Goal: Task Accomplishment & Management: Complete application form

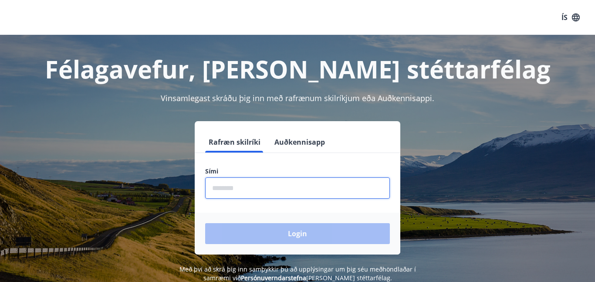
click at [264, 184] on input "phone" at bounding box center [297, 187] width 185 height 21
type input "********"
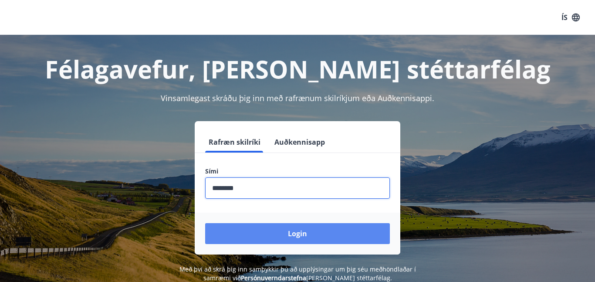
click at [271, 233] on button "Login" at bounding box center [297, 233] width 185 height 21
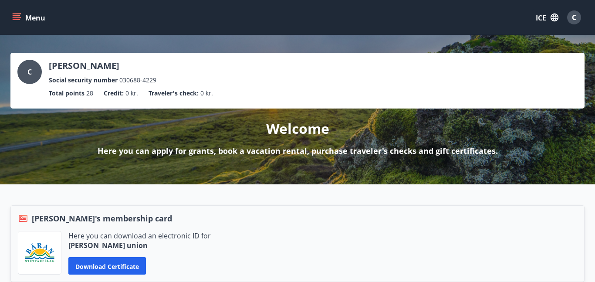
click at [16, 16] on icon "menu" at bounding box center [16, 17] width 9 height 9
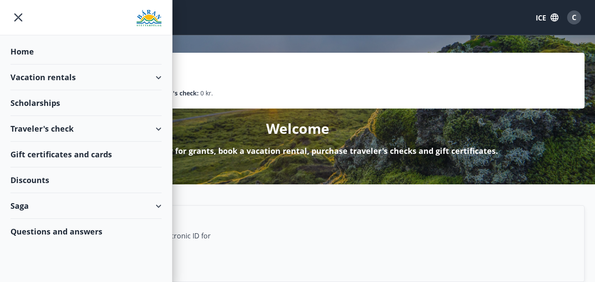
click at [34, 57] on font "Scholarships" at bounding box center [22, 51] width 24 height 10
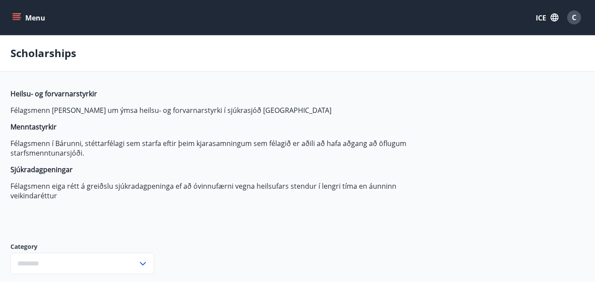
type input "***"
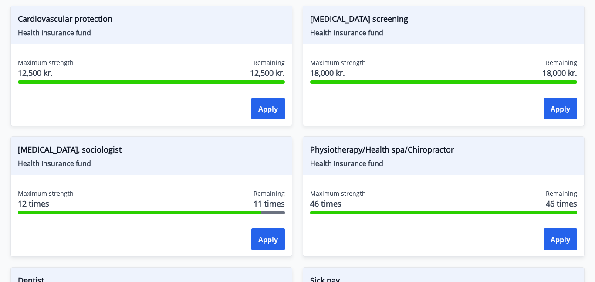
scroll to position [817, 0]
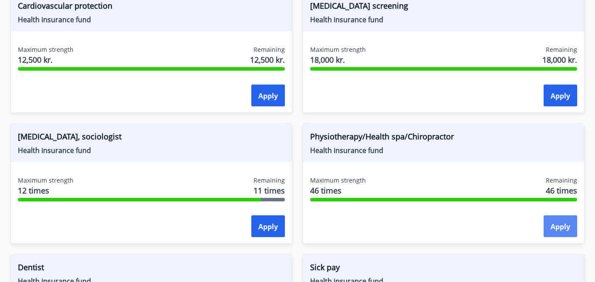
click at [565, 232] on button "Apply" at bounding box center [560, 226] width 34 height 22
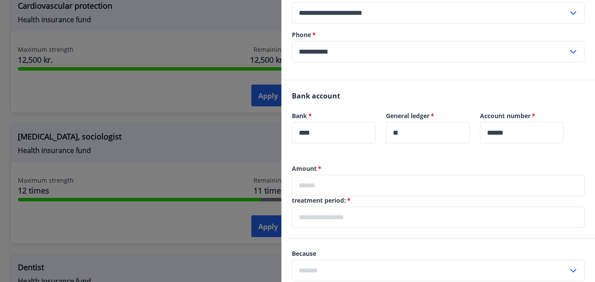
scroll to position [168, 0]
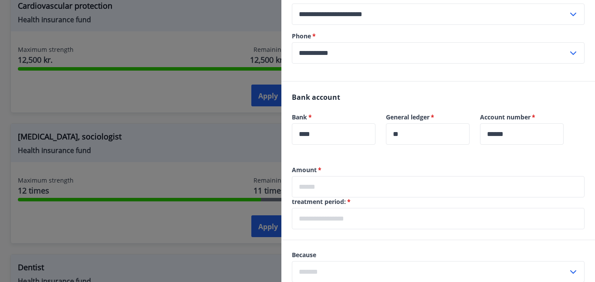
click at [391, 190] on input "text" at bounding box center [438, 186] width 293 height 21
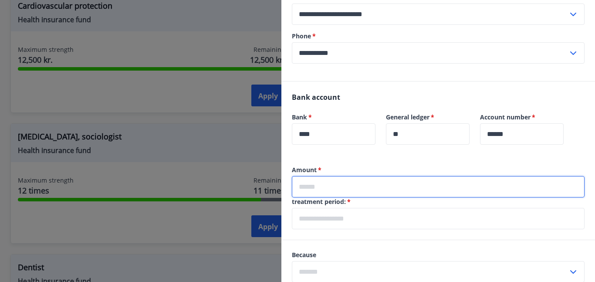
click at [391, 190] on input "text" at bounding box center [438, 186] width 293 height 21
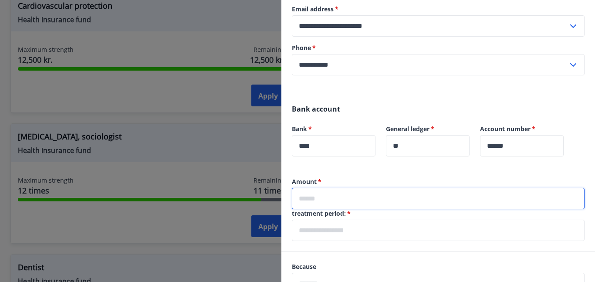
scroll to position [0, 0]
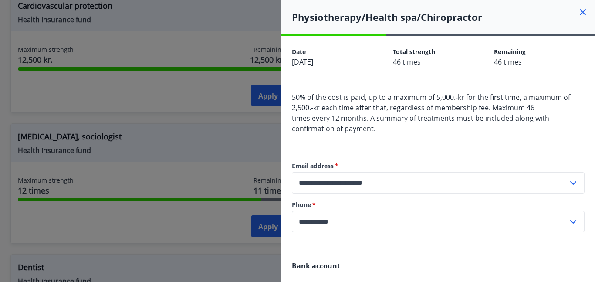
click at [580, 13] on icon at bounding box center [582, 12] width 10 height 10
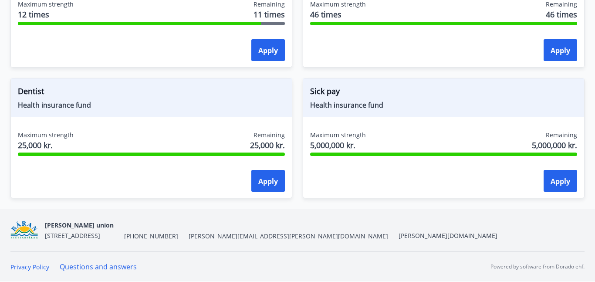
scroll to position [857, 0]
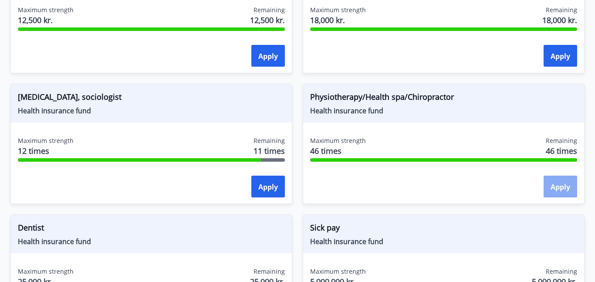
click at [564, 192] on button "Apply" at bounding box center [560, 186] width 34 height 22
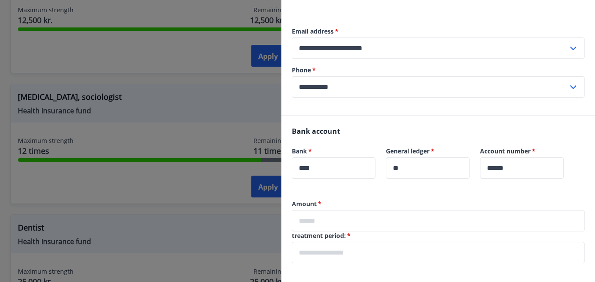
scroll to position [173, 0]
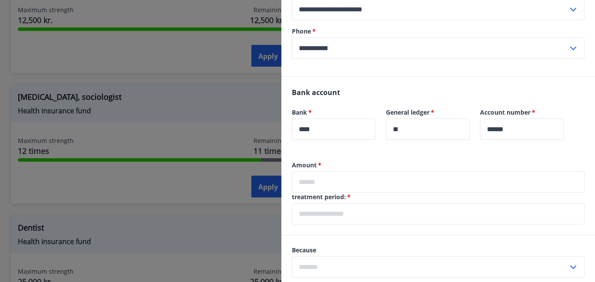
click at [322, 176] on input "text" at bounding box center [438, 181] width 293 height 21
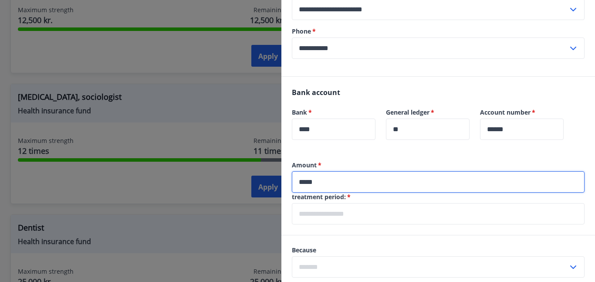
type input "*****"
click at [338, 213] on input "text" at bounding box center [438, 213] width 293 height 21
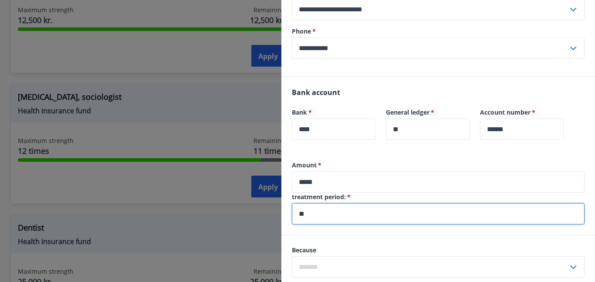
type input "*"
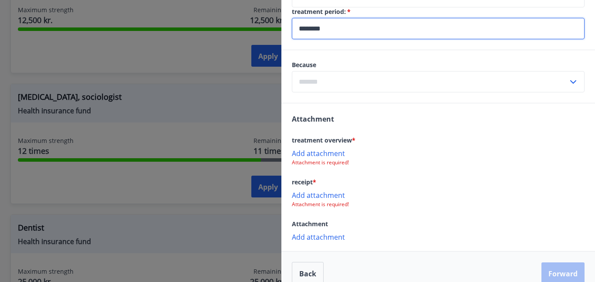
scroll to position [371, 0]
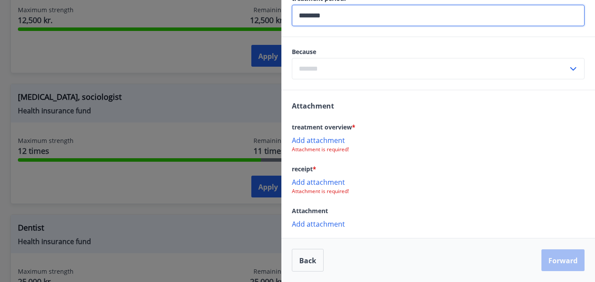
type input "********"
click at [308, 225] on font "Add attachment" at bounding box center [318, 224] width 53 height 10
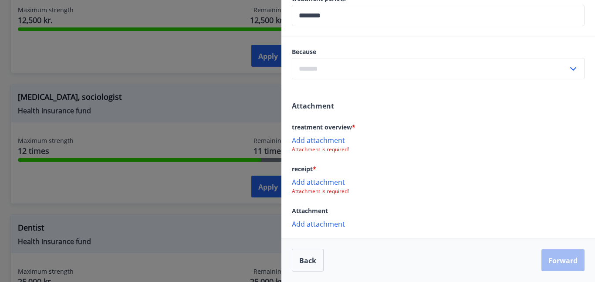
click at [334, 220] on font "Add attachment" at bounding box center [318, 224] width 53 height 10
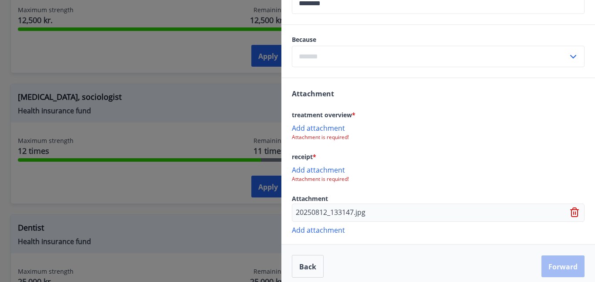
scroll to position [389, 0]
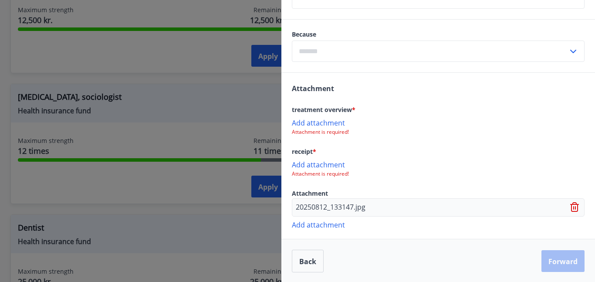
click at [574, 209] on icon at bounding box center [575, 207] width 10 height 10
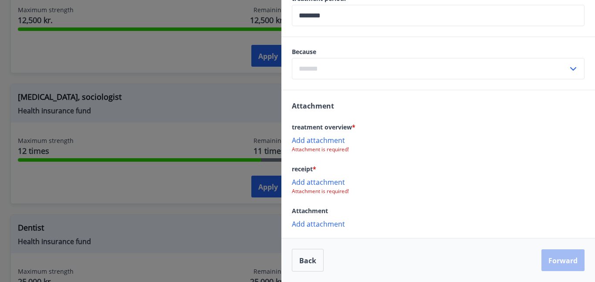
click at [327, 141] on font "Add attachment" at bounding box center [318, 140] width 53 height 10
click at [317, 193] on font "Attachment is required!" at bounding box center [320, 190] width 57 height 7
click at [315, 184] on font "Add attachment" at bounding box center [318, 182] width 53 height 10
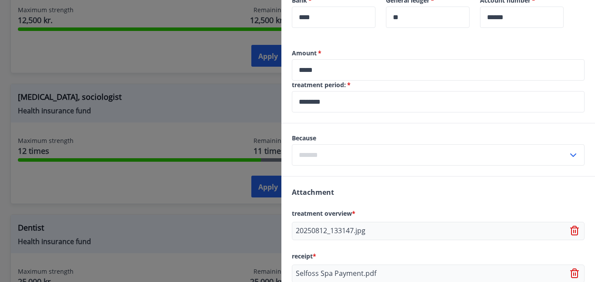
scroll to position [284, 0]
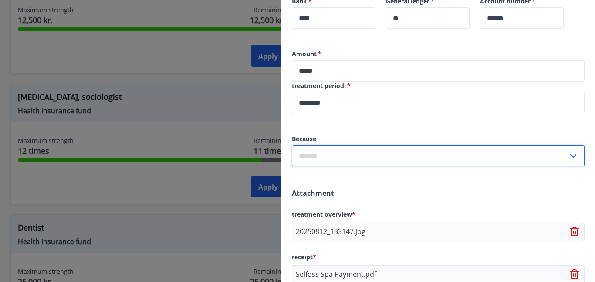
click at [445, 153] on input "text" at bounding box center [430, 155] width 276 height 21
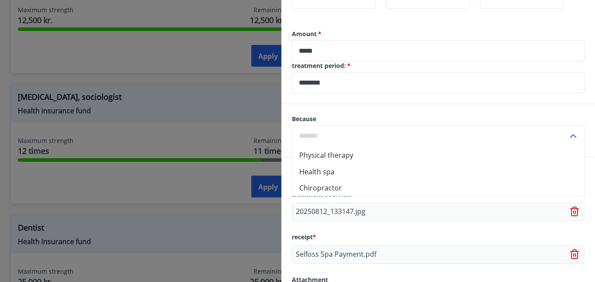
scroll to position [300, 0]
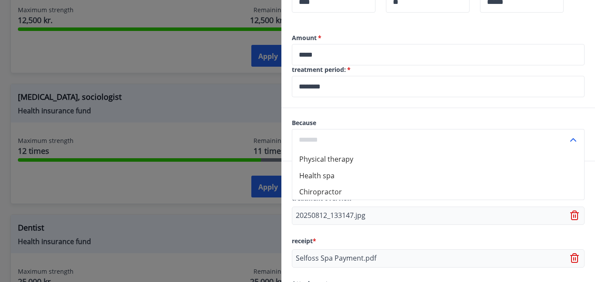
click at [423, 180] on li "Health spa" at bounding box center [438, 175] width 292 height 17
type input "**********"
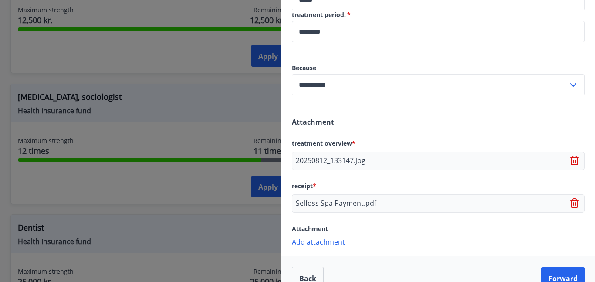
scroll to position [373, 0]
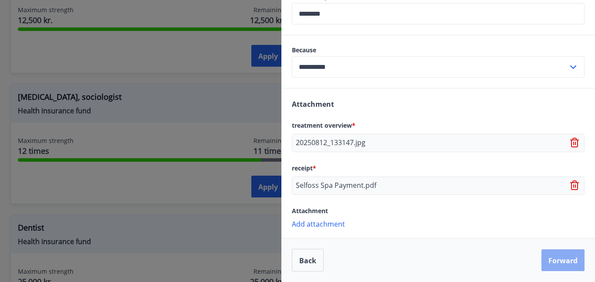
click at [558, 256] on font "Forward" at bounding box center [562, 261] width 29 height 10
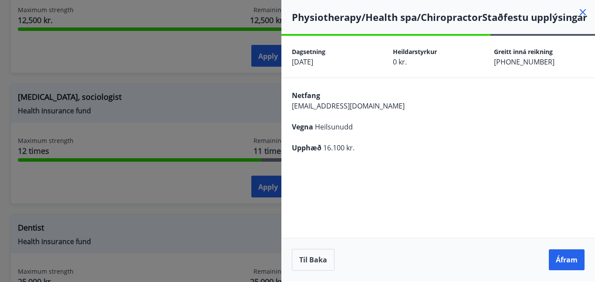
scroll to position [0, 0]
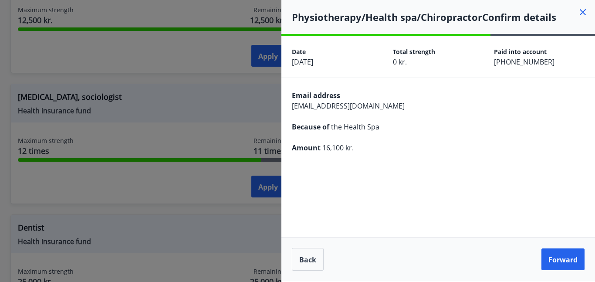
click at [558, 255] on font "Forward" at bounding box center [562, 260] width 29 height 10
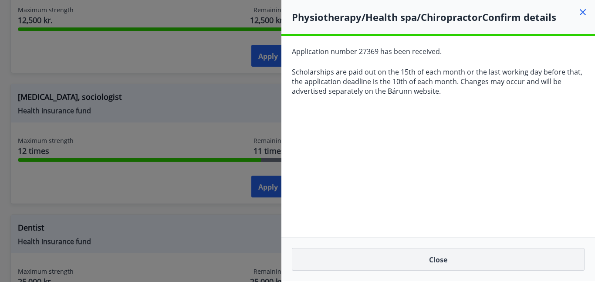
click at [349, 266] on button "Close" at bounding box center [438, 259] width 293 height 23
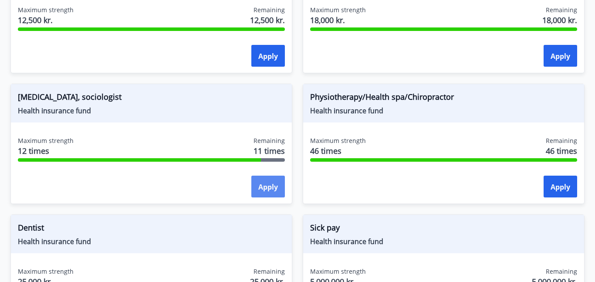
click at [275, 185] on font "Apply" at bounding box center [268, 187] width 20 height 10
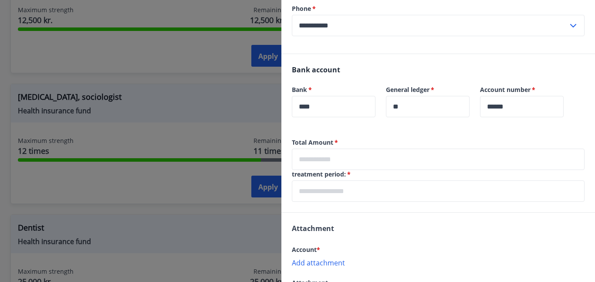
scroll to position [197, 0]
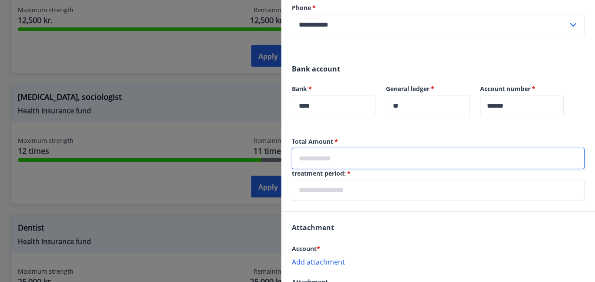
click at [405, 160] on input "text" at bounding box center [438, 158] width 293 height 21
type input "*****"
click at [389, 189] on input "text" at bounding box center [438, 189] width 293 height 21
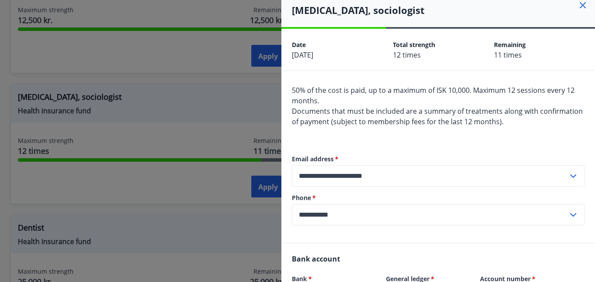
scroll to position [0, 0]
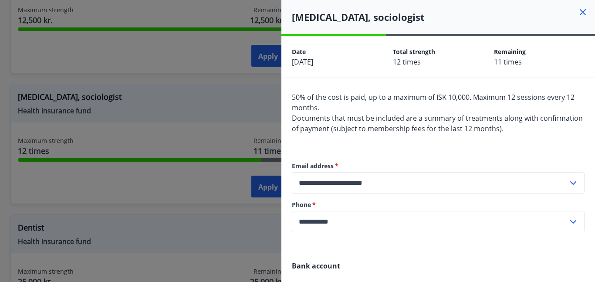
click at [582, 14] on icon at bounding box center [582, 12] width 10 height 10
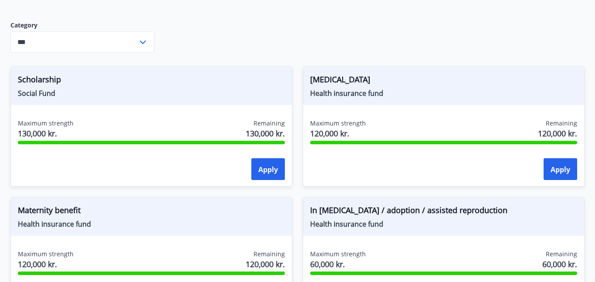
scroll to position [218, 0]
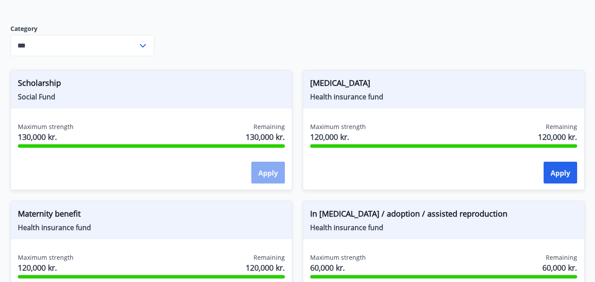
click at [261, 175] on font "Apply" at bounding box center [268, 173] width 20 height 10
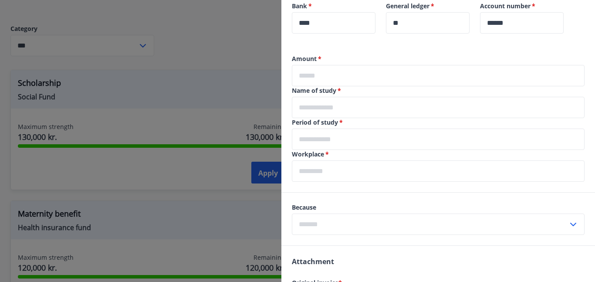
scroll to position [244, 0]
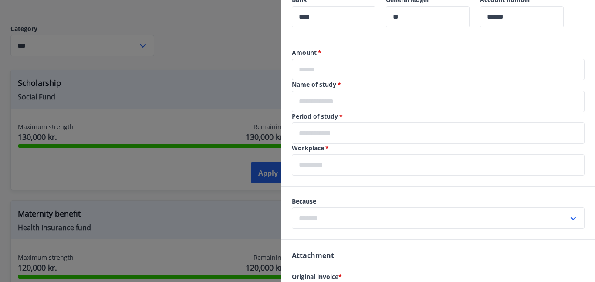
click at [380, 96] on input "text" at bounding box center [438, 101] width 293 height 21
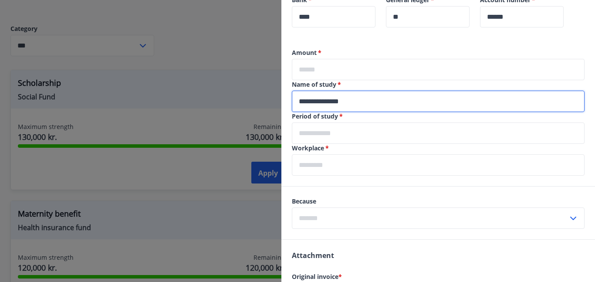
type input "**********"
click at [340, 132] on input "text" at bounding box center [438, 132] width 293 height 21
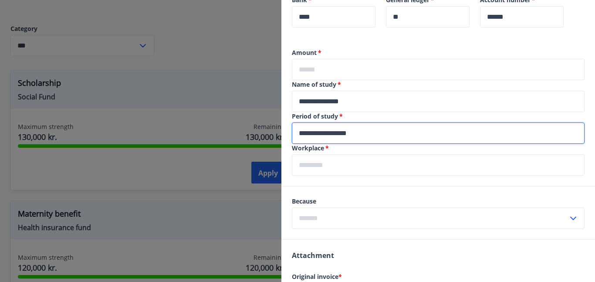
type input "**********"
click at [324, 157] on input "text" at bounding box center [438, 164] width 293 height 21
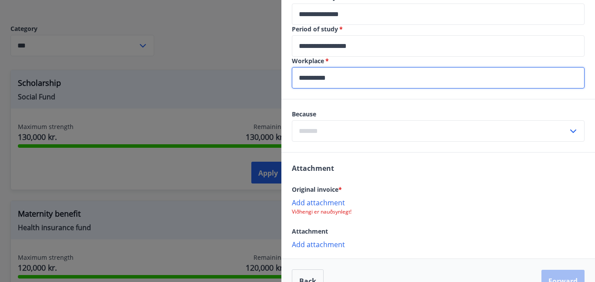
scroll to position [333, 0]
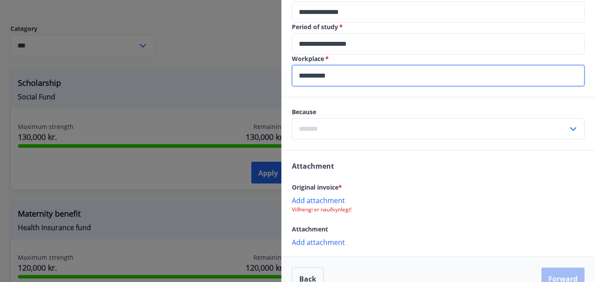
type input "**********"
click at [315, 137] on input "text" at bounding box center [430, 128] width 276 height 21
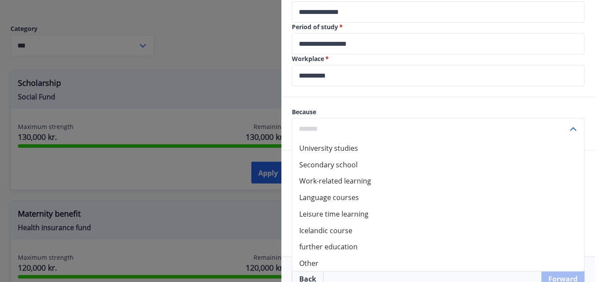
scroll to position [351, 0]
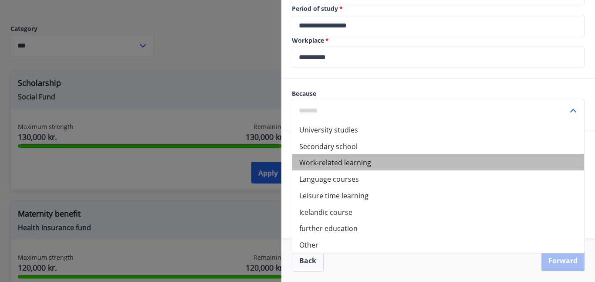
click at [353, 161] on font "Work-related learning" at bounding box center [335, 163] width 72 height 10
type input "**********"
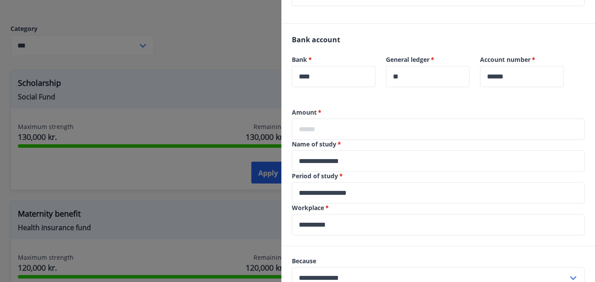
scroll to position [184, 0]
click at [329, 128] on input "text" at bounding box center [438, 129] width 293 height 21
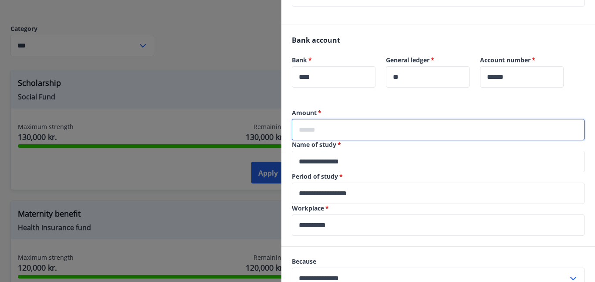
click at [329, 128] on input "text" at bounding box center [438, 129] width 293 height 21
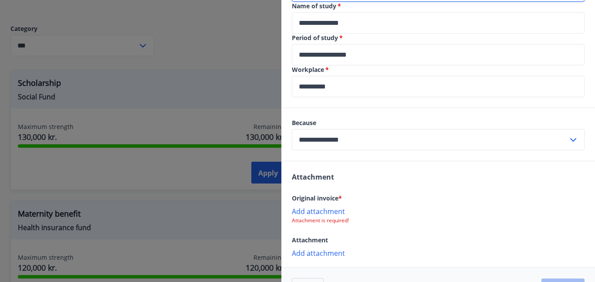
scroll to position [323, 0]
type input "******"
click at [315, 209] on font "Add attachment" at bounding box center [318, 211] width 53 height 10
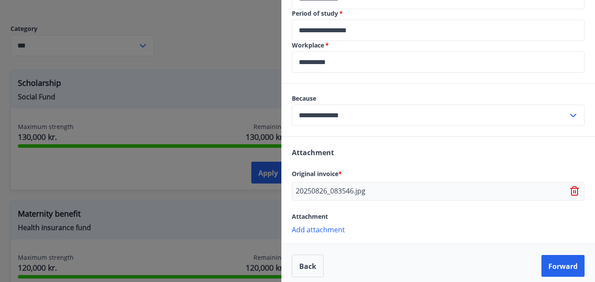
scroll to position [349, 0]
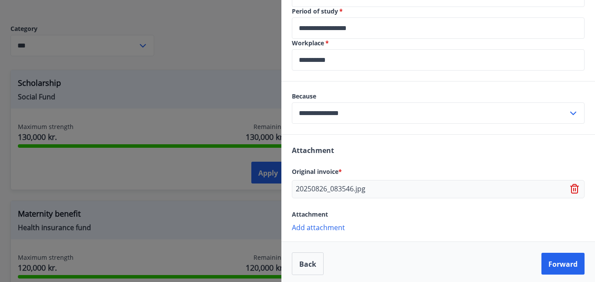
click at [341, 229] on font "Add attachment" at bounding box center [318, 227] width 53 height 10
click at [312, 226] on font "Add attachment" at bounding box center [318, 227] width 53 height 10
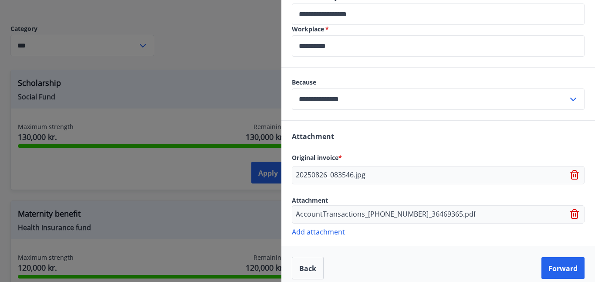
scroll to position [363, 0]
click at [553, 270] on font "Forward" at bounding box center [562, 268] width 29 height 10
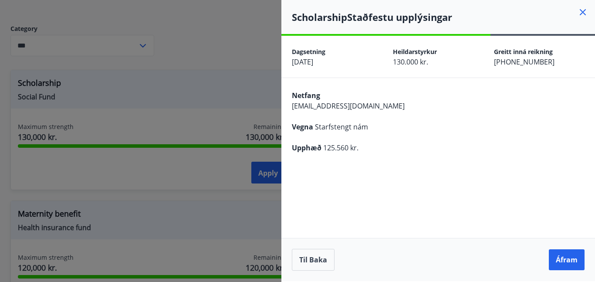
scroll to position [0, 0]
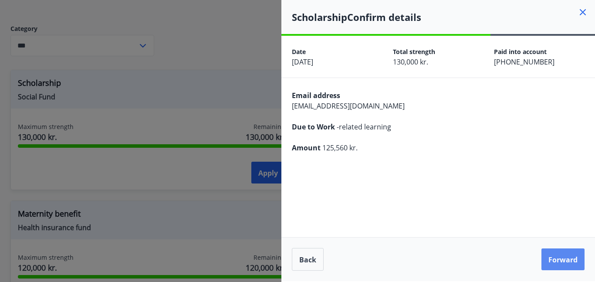
click at [560, 267] on button "Forward" at bounding box center [562, 259] width 43 height 22
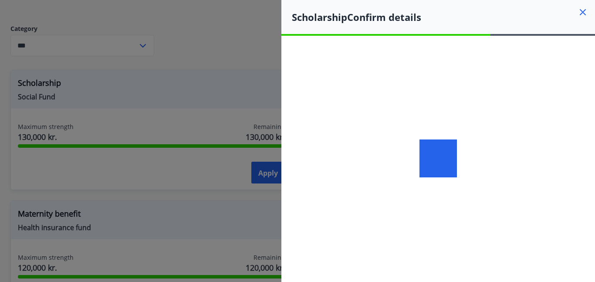
click at [412, 135] on div at bounding box center [437, 158] width 313 height 245
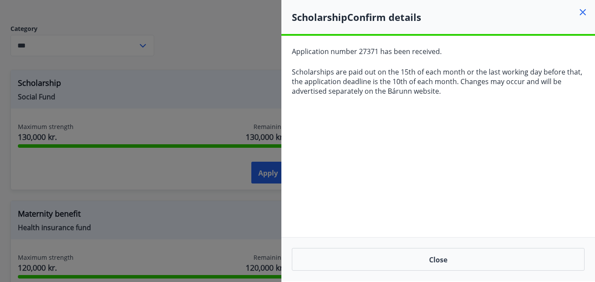
click at [264, 175] on div at bounding box center [297, 141] width 595 height 282
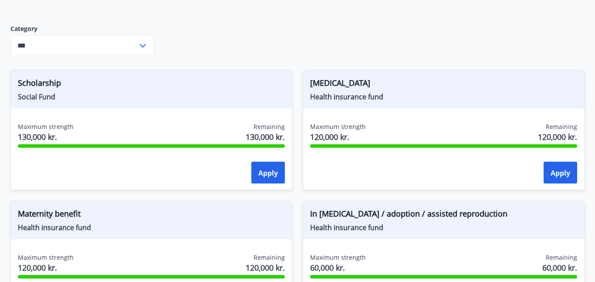
click at [264, 175] on font "Apply" at bounding box center [268, 173] width 20 height 10
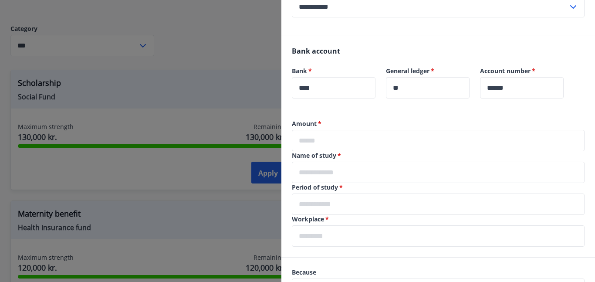
scroll to position [177, 0]
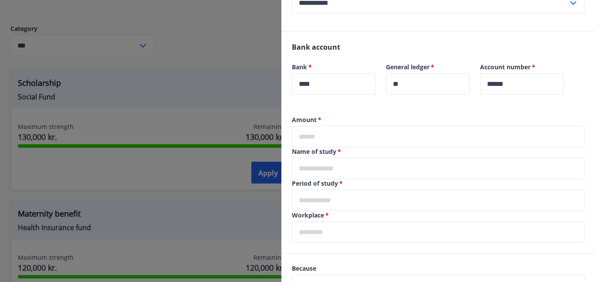
click at [347, 125] on div "Amount   * ​" at bounding box center [438, 131] width 293 height 32
click at [346, 134] on input "text" at bounding box center [438, 136] width 293 height 21
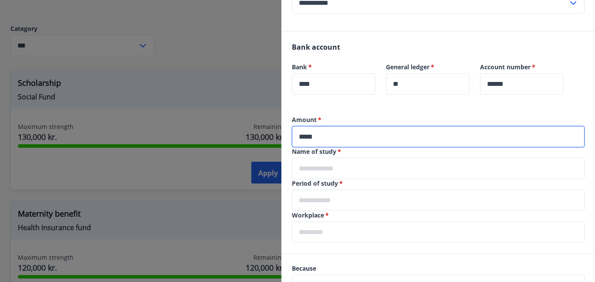
type input "*****"
click at [328, 173] on input "text" at bounding box center [438, 168] width 293 height 21
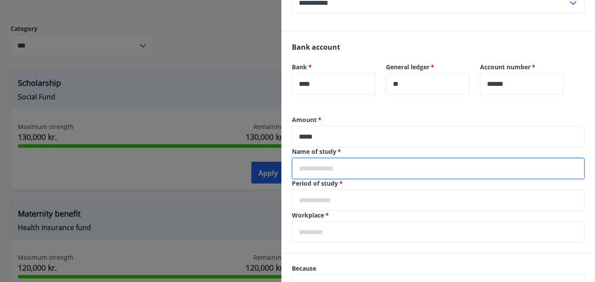
type input "**********"
click at [350, 201] on input "text" at bounding box center [438, 199] width 293 height 21
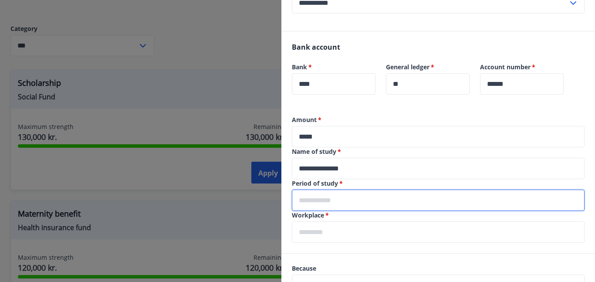
type input "**********"
click at [354, 225] on input "text" at bounding box center [438, 231] width 293 height 21
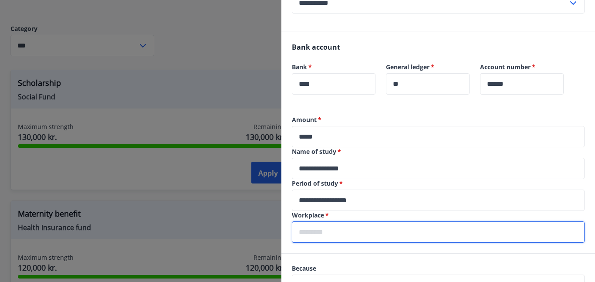
type input "**********"
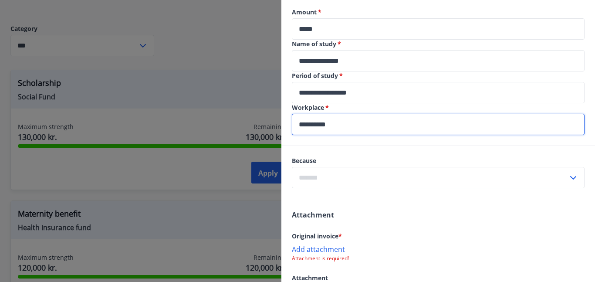
scroll to position [289, 0]
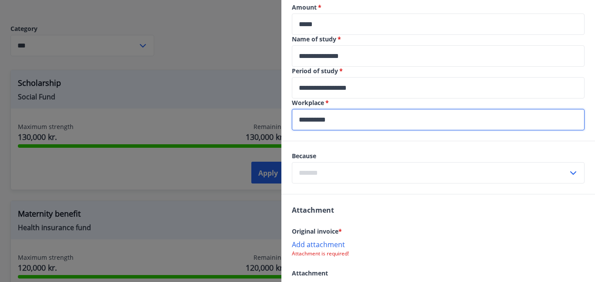
click at [355, 172] on input "text" at bounding box center [430, 172] width 276 height 21
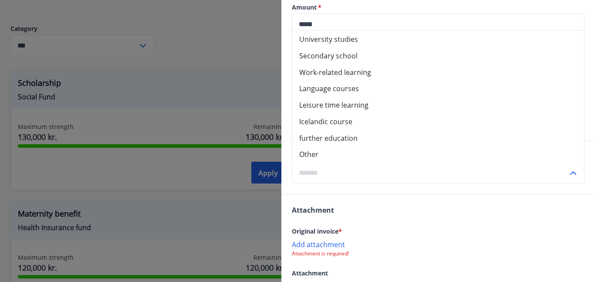
click at [335, 74] on font "Work-related learning" at bounding box center [335, 72] width 72 height 10
type input "**********"
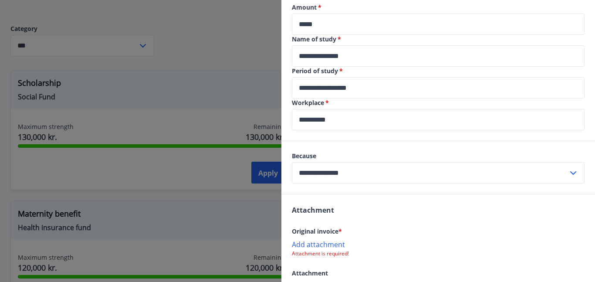
scroll to position [351, 0]
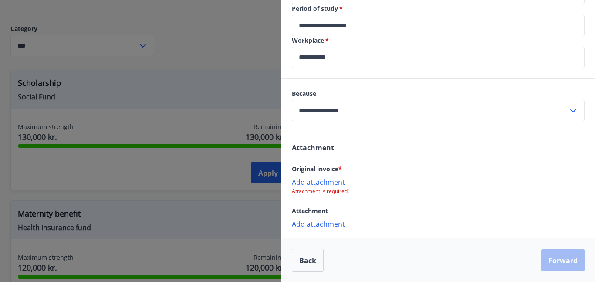
click at [333, 182] on font "Add attachment" at bounding box center [318, 182] width 53 height 10
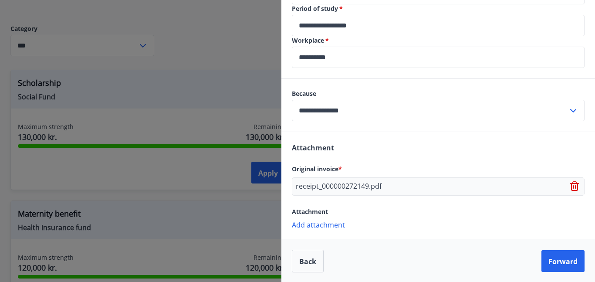
click at [574, 184] on icon at bounding box center [575, 186] width 10 height 10
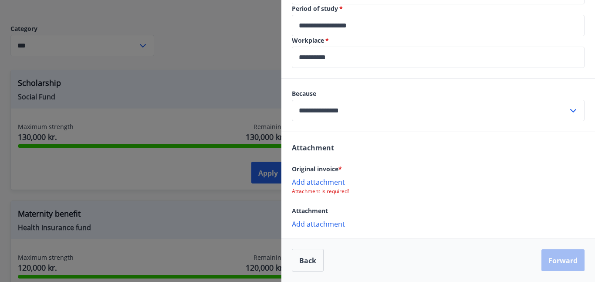
click at [327, 181] on font "Add attachment" at bounding box center [318, 182] width 53 height 10
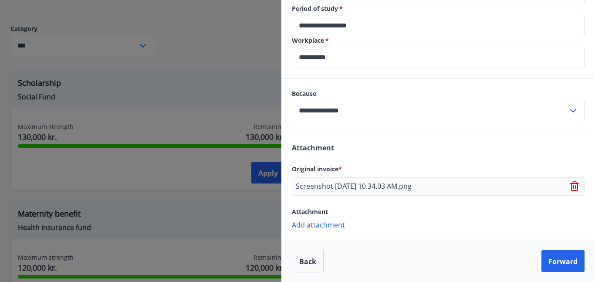
scroll to position [352, 0]
click at [329, 225] on font "Add attachment" at bounding box center [318, 224] width 53 height 10
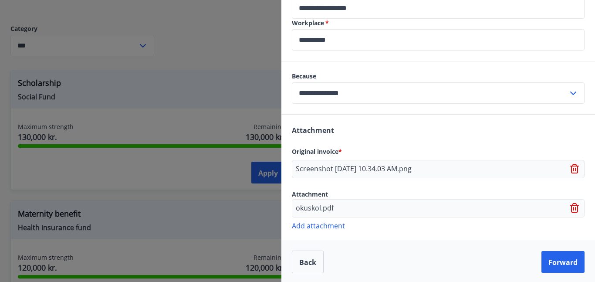
scroll to position [371, 0]
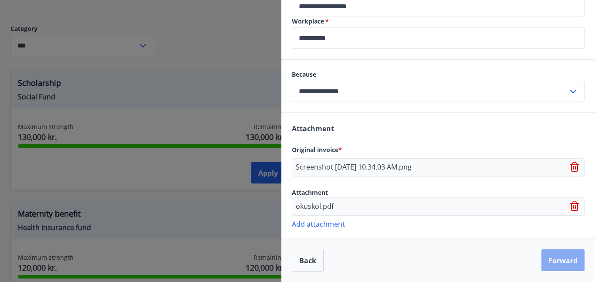
click at [549, 263] on font "Forward" at bounding box center [562, 261] width 29 height 10
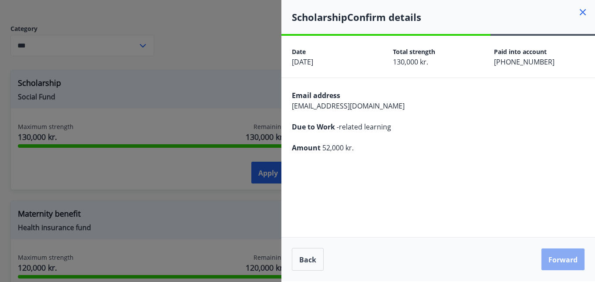
click at [549, 264] on button "Forward" at bounding box center [562, 259] width 43 height 22
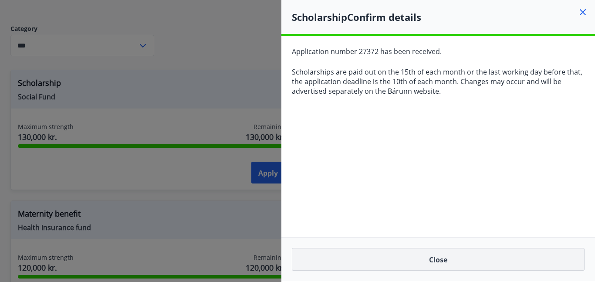
click at [458, 264] on button "Close" at bounding box center [438, 259] width 293 height 23
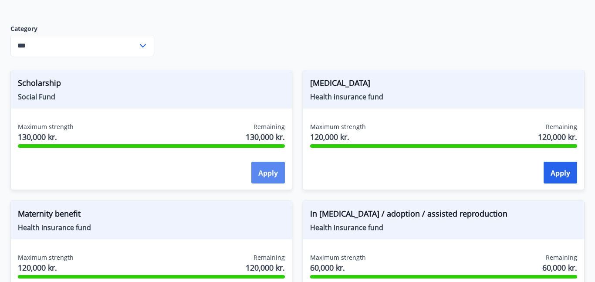
click at [259, 173] on font "Apply" at bounding box center [268, 173] width 20 height 10
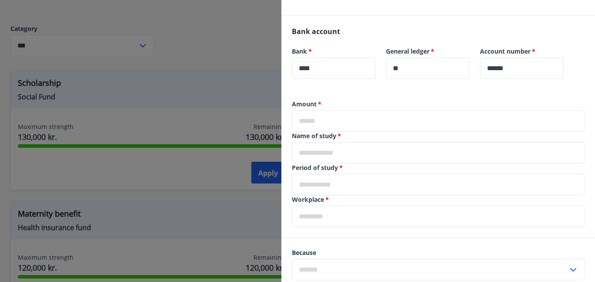
scroll to position [195, 0]
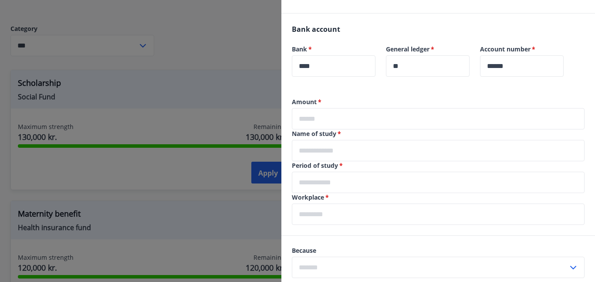
click at [317, 121] on input "text" at bounding box center [438, 118] width 293 height 21
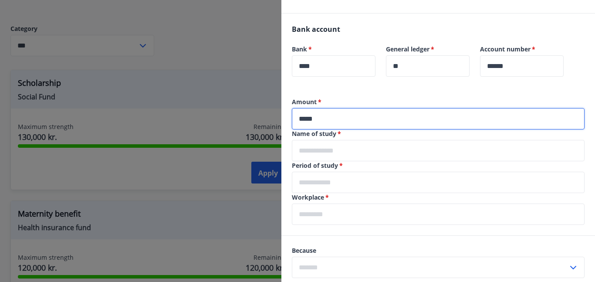
type input "*****"
click at [320, 153] on input "text" at bounding box center [438, 150] width 293 height 21
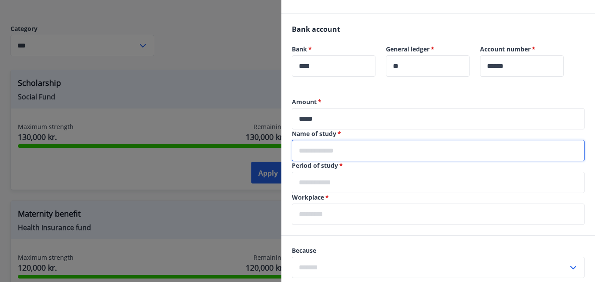
type input "**********"
click at [350, 192] on input "text" at bounding box center [438, 182] width 293 height 21
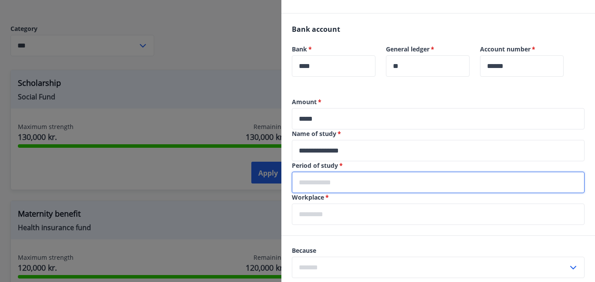
type input "**********"
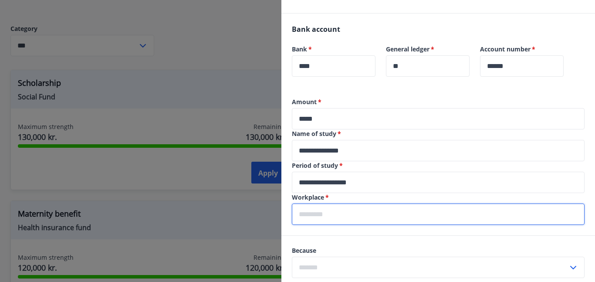
click at [352, 211] on input "text" at bounding box center [438, 213] width 293 height 21
type input "**********"
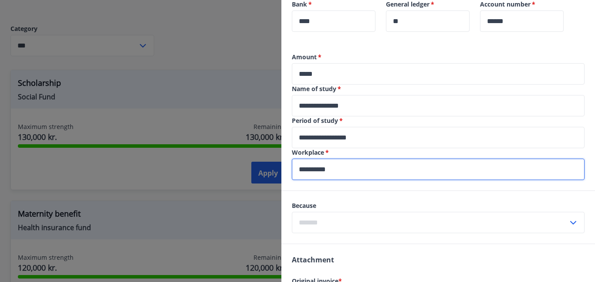
scroll to position [240, 0]
click at [359, 225] on input "text" at bounding box center [430, 221] width 276 height 21
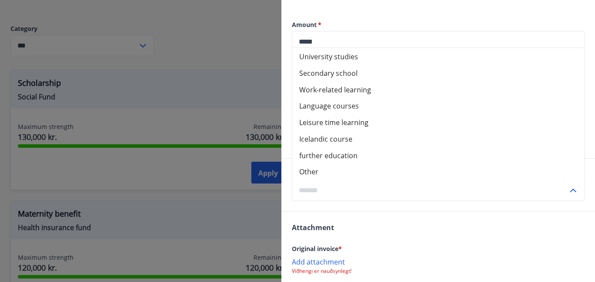
scroll to position [274, 0]
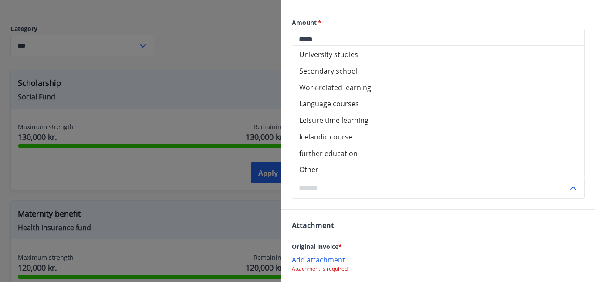
click at [356, 88] on font "Work-related learning" at bounding box center [335, 87] width 72 height 10
type input "**********"
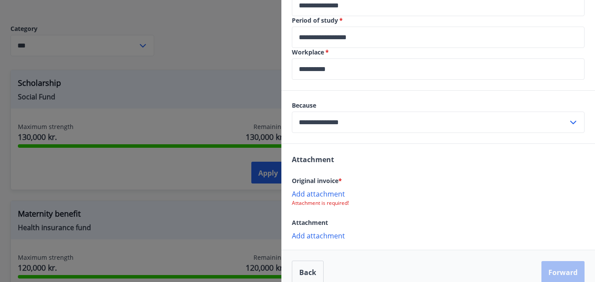
scroll to position [351, 0]
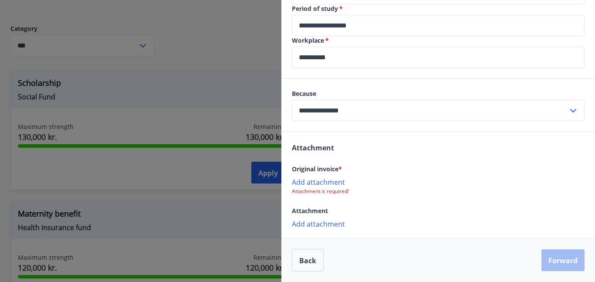
click at [333, 182] on font "Add attachment" at bounding box center [318, 182] width 53 height 10
click at [323, 222] on font "Add attachment" at bounding box center [318, 224] width 53 height 10
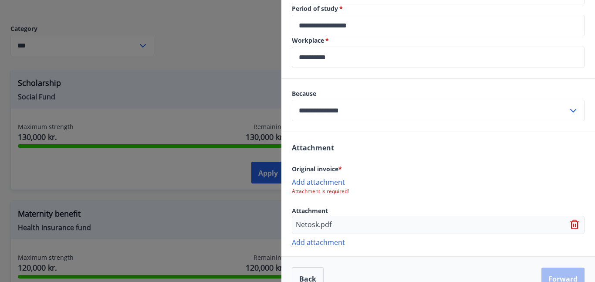
click at [327, 182] on font "Add attachment" at bounding box center [318, 182] width 53 height 10
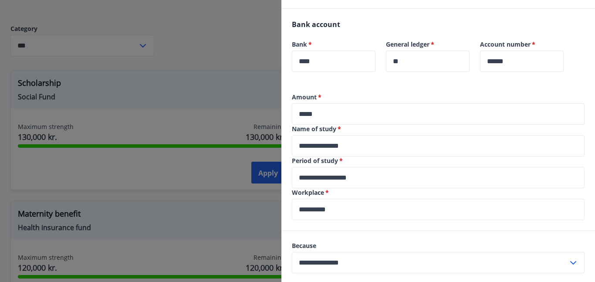
scroll to position [371, 0]
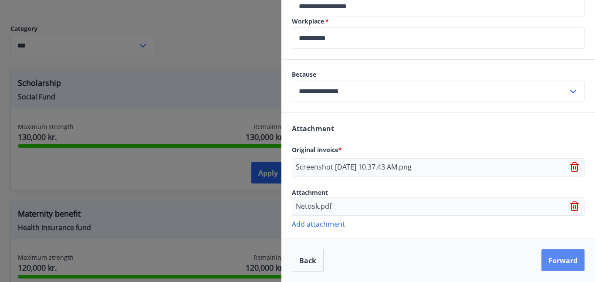
click at [568, 257] on font "Forward" at bounding box center [562, 261] width 29 height 10
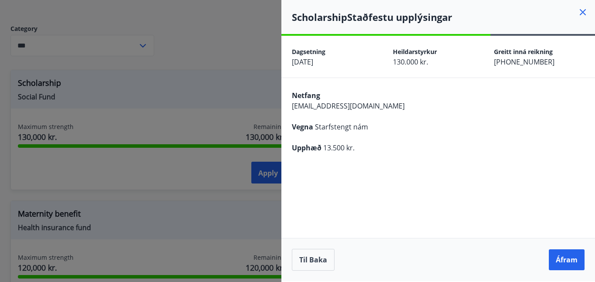
scroll to position [0, 0]
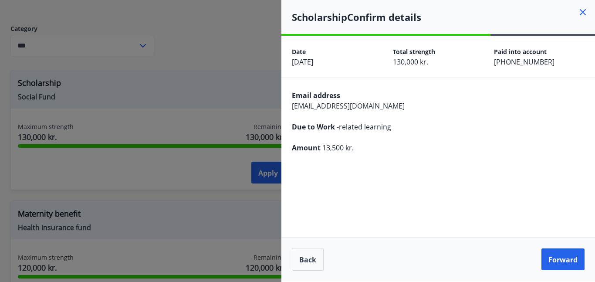
click at [568, 257] on font "Forward" at bounding box center [562, 260] width 29 height 10
click at [572, 260] on font "Forward" at bounding box center [562, 260] width 29 height 10
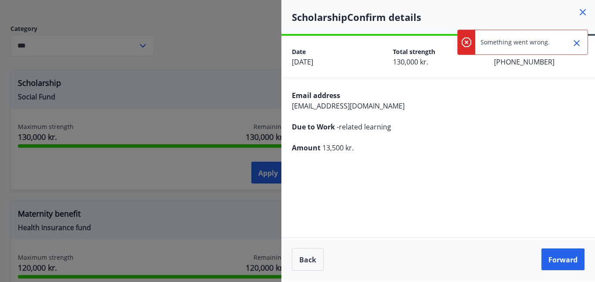
click at [576, 43] on icon "Close" at bounding box center [576, 43] width 6 height 6
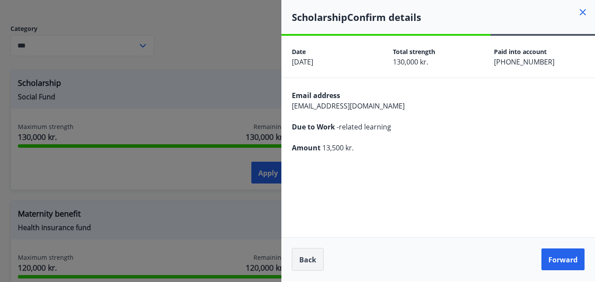
click at [309, 259] on font "Back" at bounding box center [307, 260] width 17 height 10
